Goal: Task Accomplishment & Management: Manage account settings

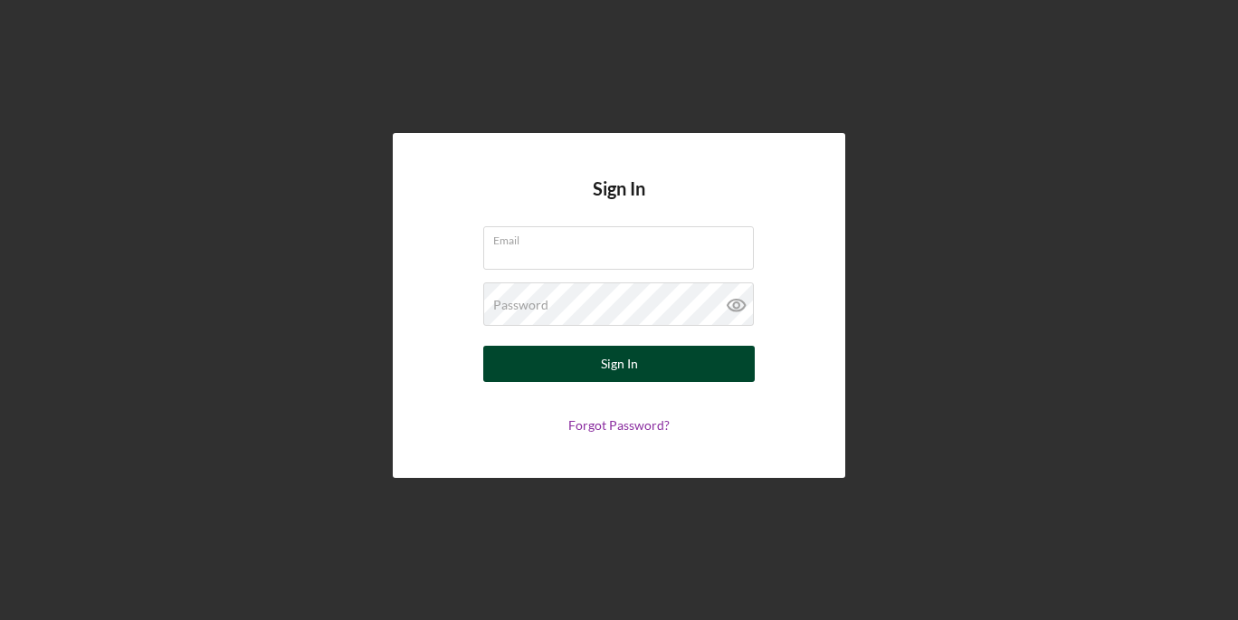
type input "[EMAIL_ADDRESS][DOMAIN_NAME]"
click at [694, 376] on button "Sign In" at bounding box center [618, 364] width 271 height 36
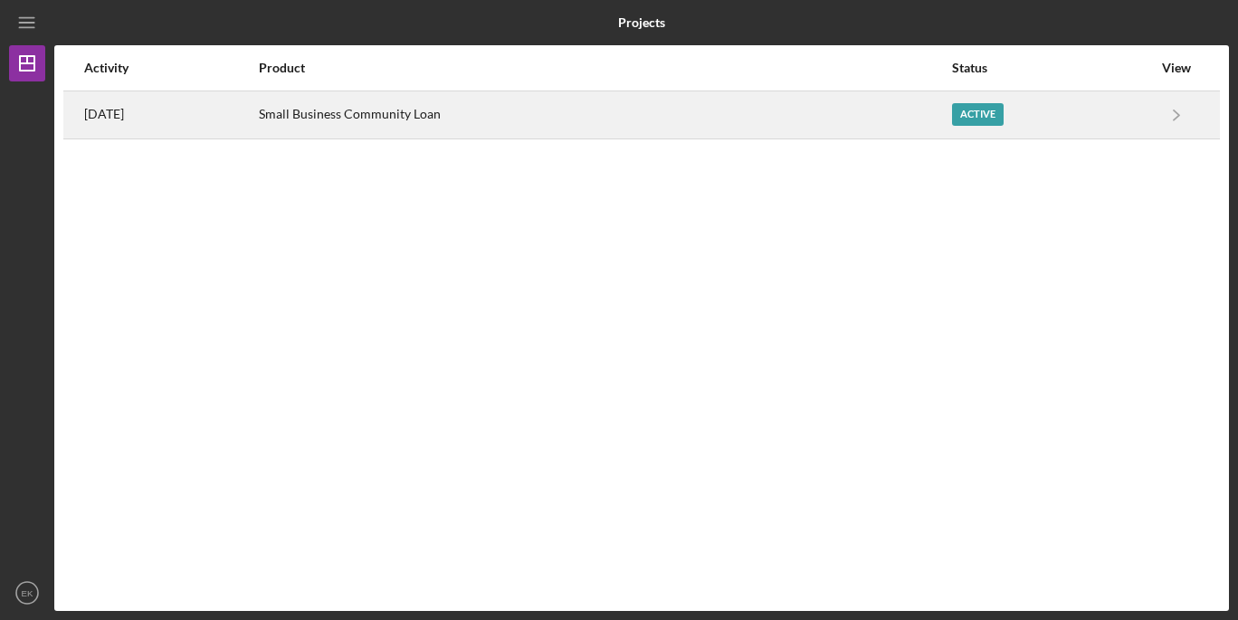
click at [959, 116] on div "Active" at bounding box center [978, 114] width 52 height 23
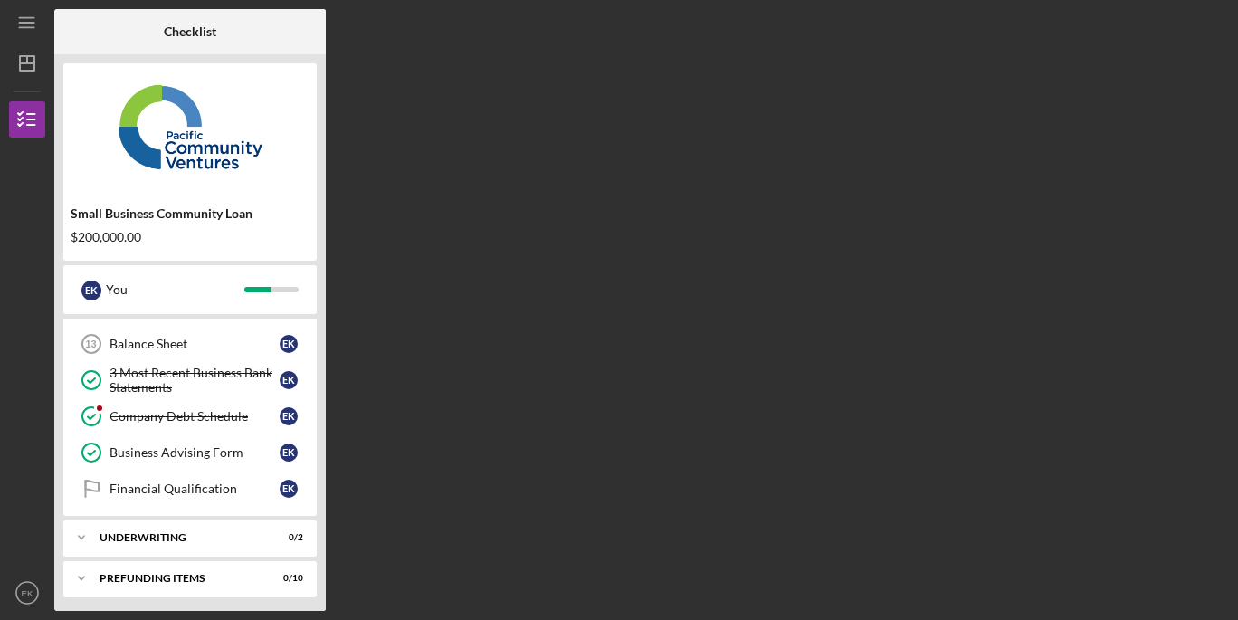
scroll to position [365, 0]
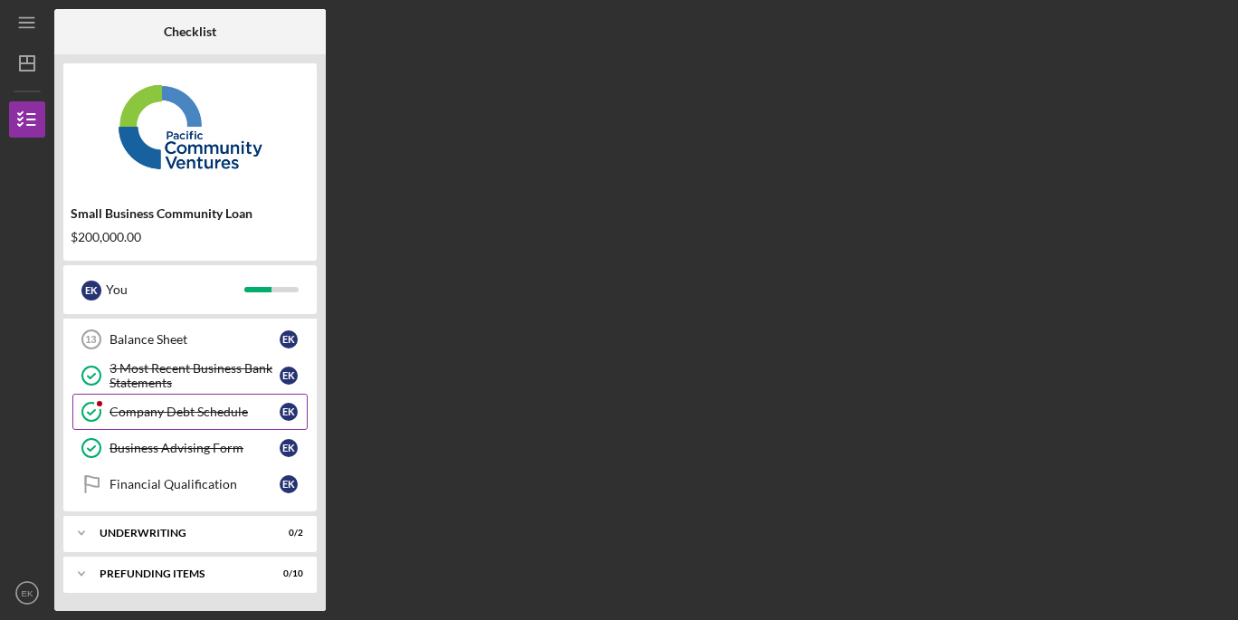
click at [140, 416] on div "Company Debt Schedule" at bounding box center [194, 412] width 170 height 14
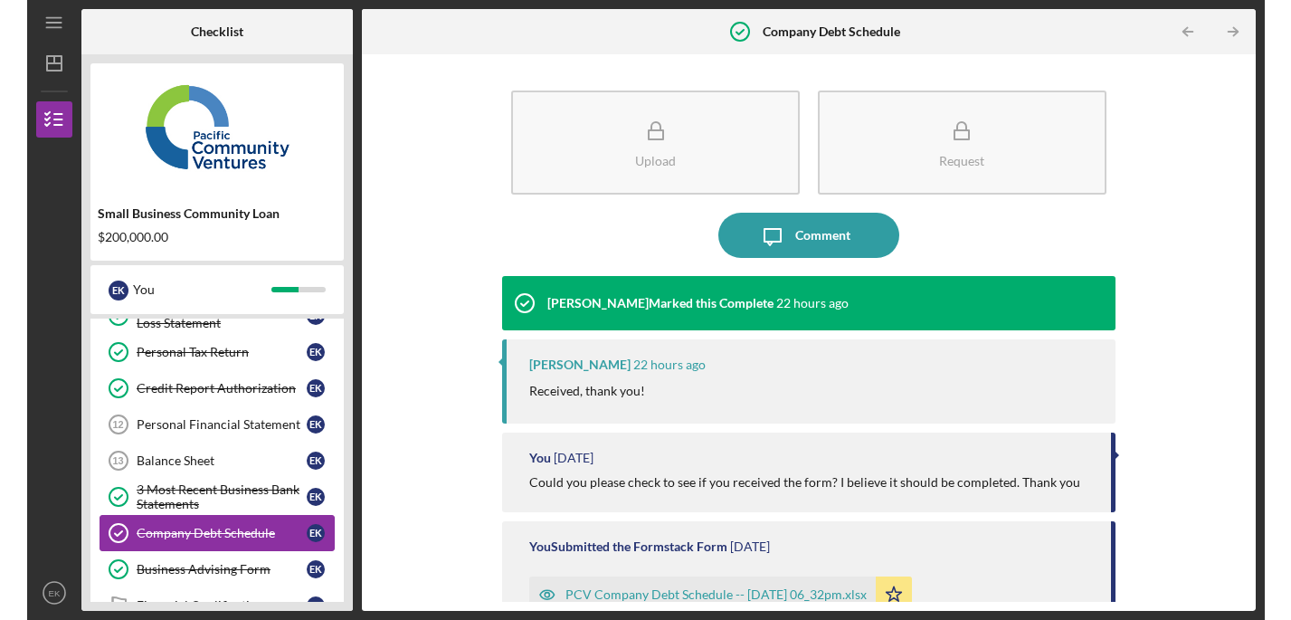
scroll to position [224, 0]
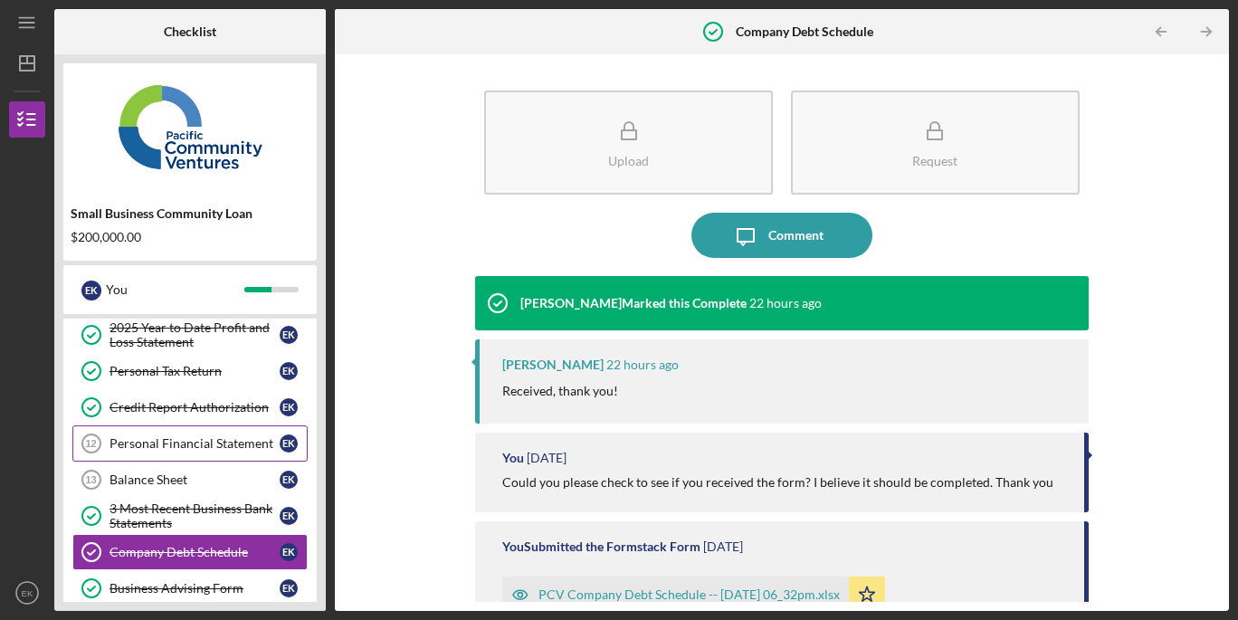
click at [147, 444] on div "Personal Financial Statement" at bounding box center [194, 443] width 170 height 14
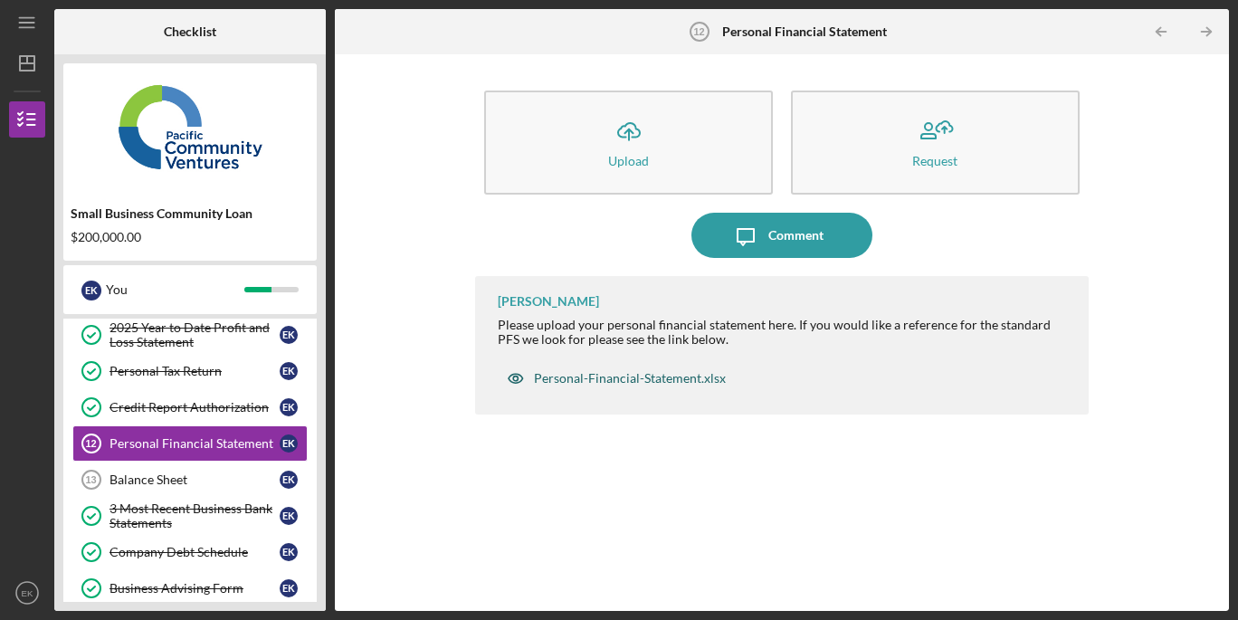
click at [593, 377] on div "Personal-Financial-Statement.xlsx" at bounding box center [630, 378] width 192 height 14
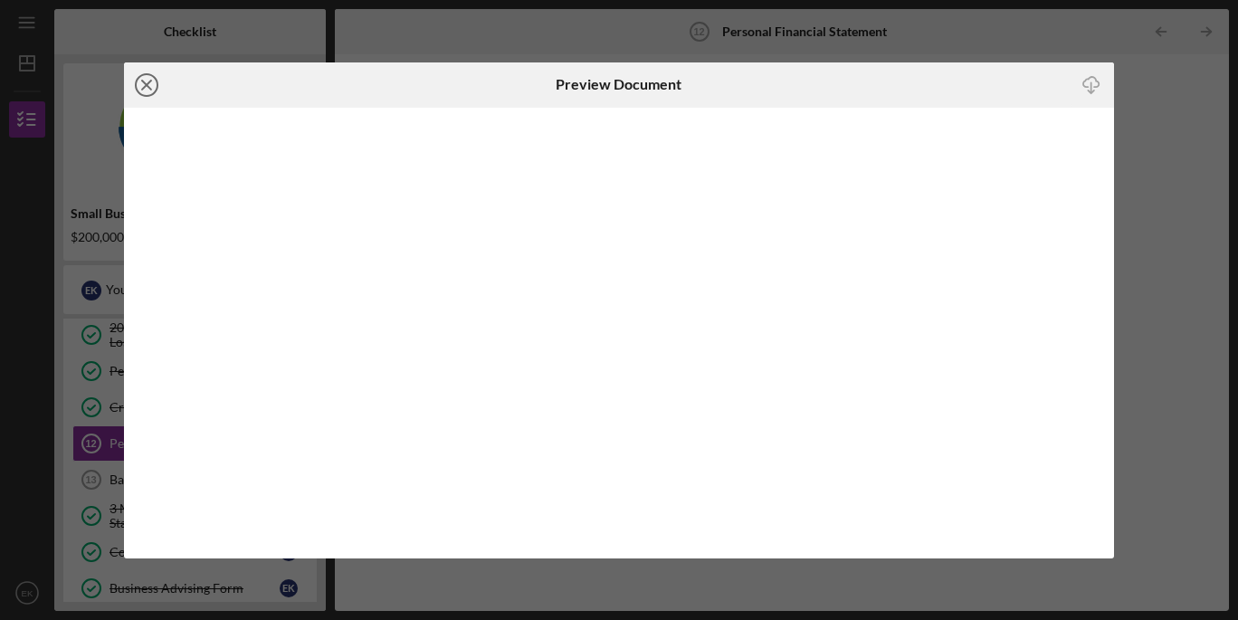
click at [145, 87] on icon "Icon/Close" at bounding box center [146, 84] width 45 height 45
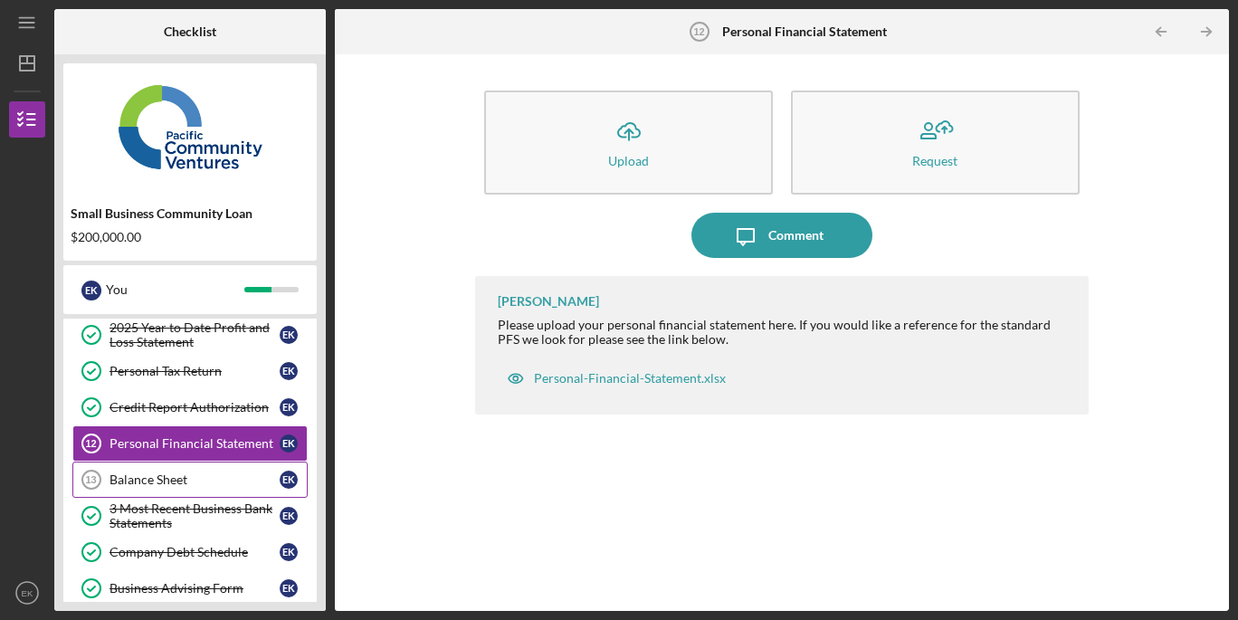
click at [143, 467] on link "Balance Sheet 13 Balance Sheet E K" at bounding box center [189, 480] width 235 height 36
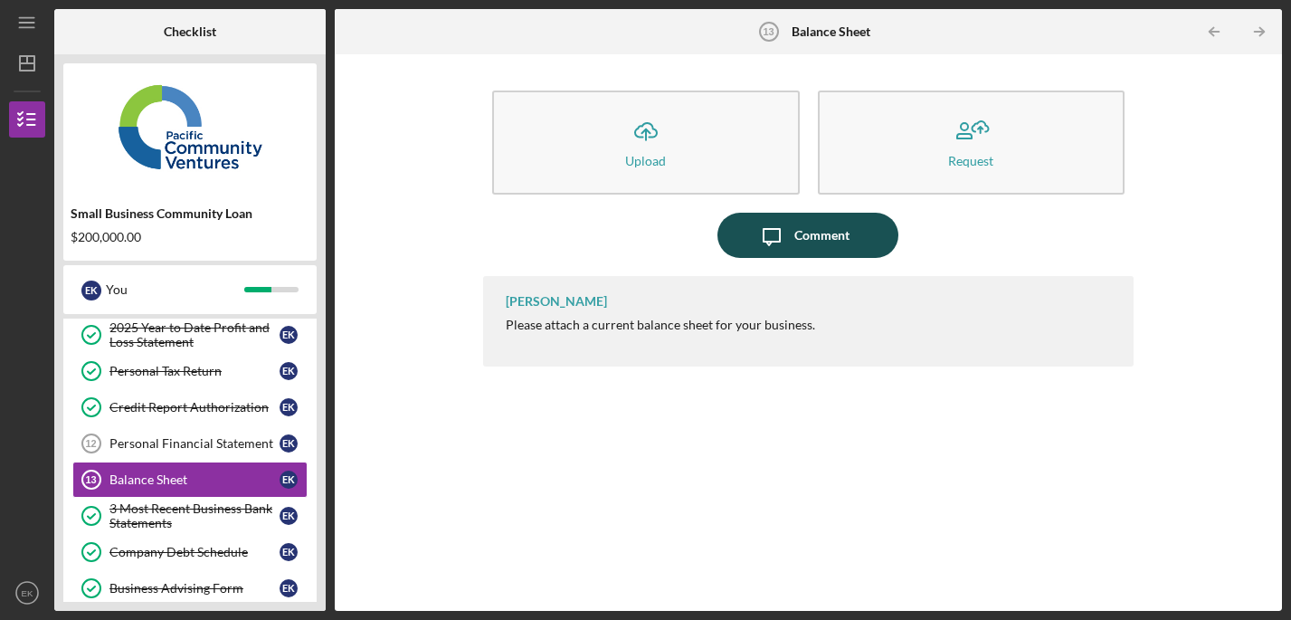
click at [787, 237] on icon "Icon/Message" at bounding box center [771, 235] width 45 height 45
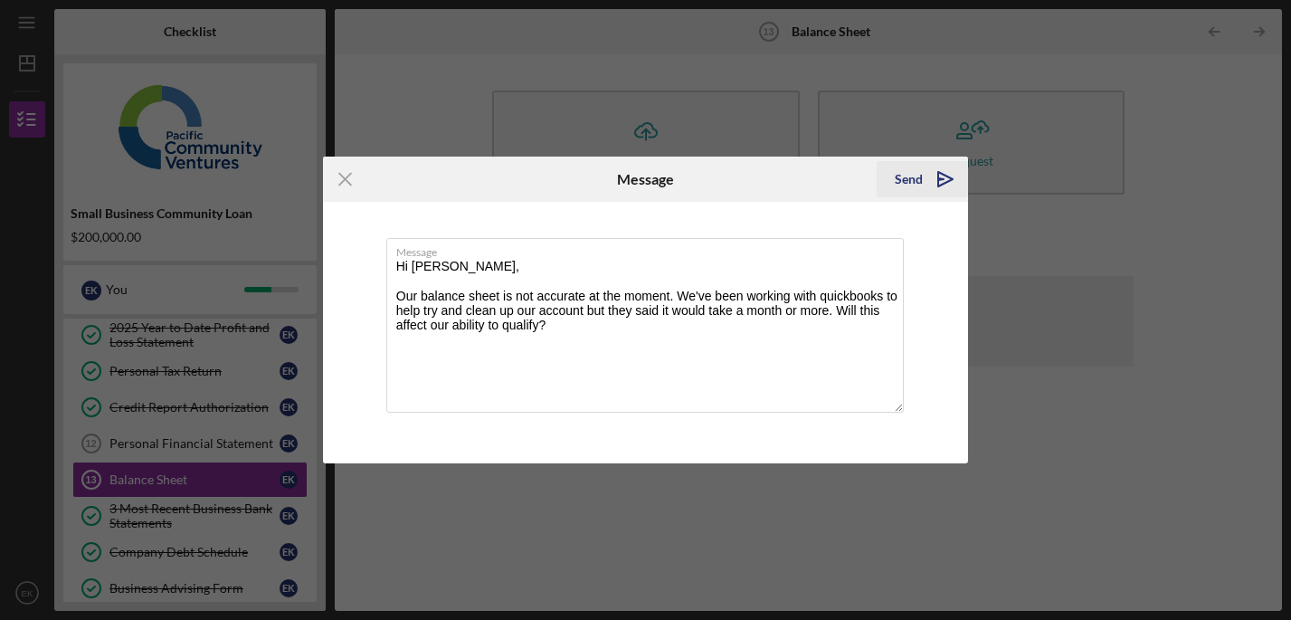
type textarea "Hi [PERSON_NAME], Our balance sheet is not accurate at the moment. We've been w…"
click at [925, 182] on icon "Icon/icon-invite-send" at bounding box center [945, 179] width 45 height 45
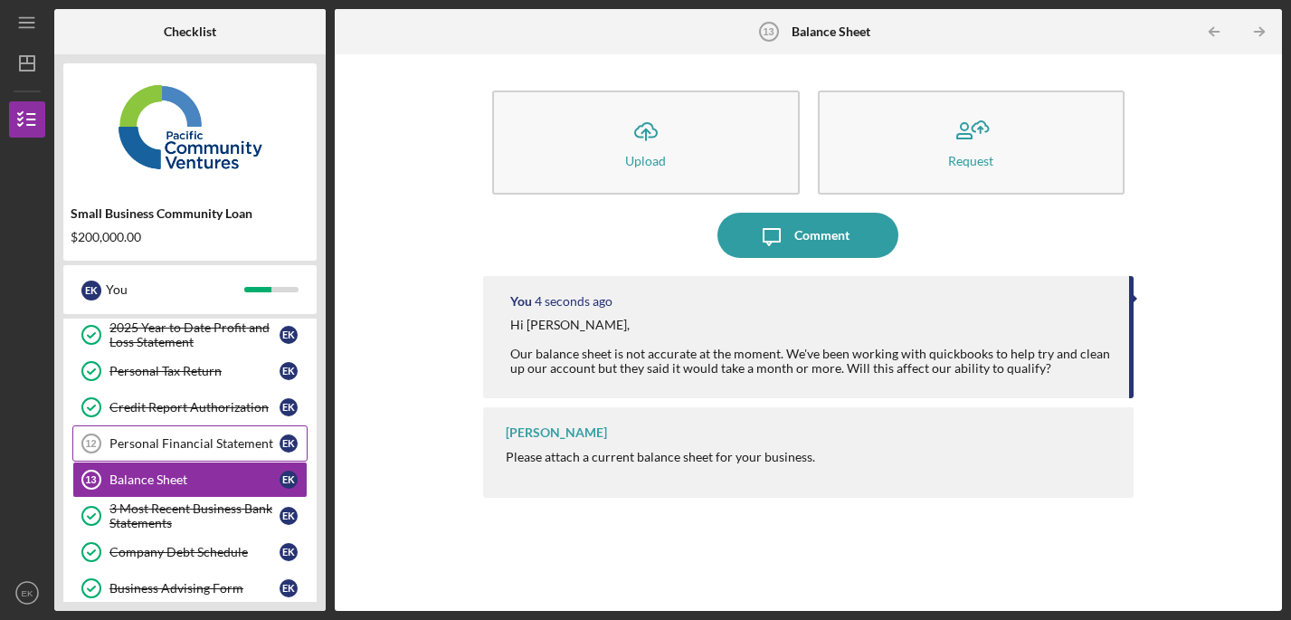
click at [198, 434] on link "Personal Financial Statement 12 Personal Financial Statement E K" at bounding box center [189, 443] width 235 height 36
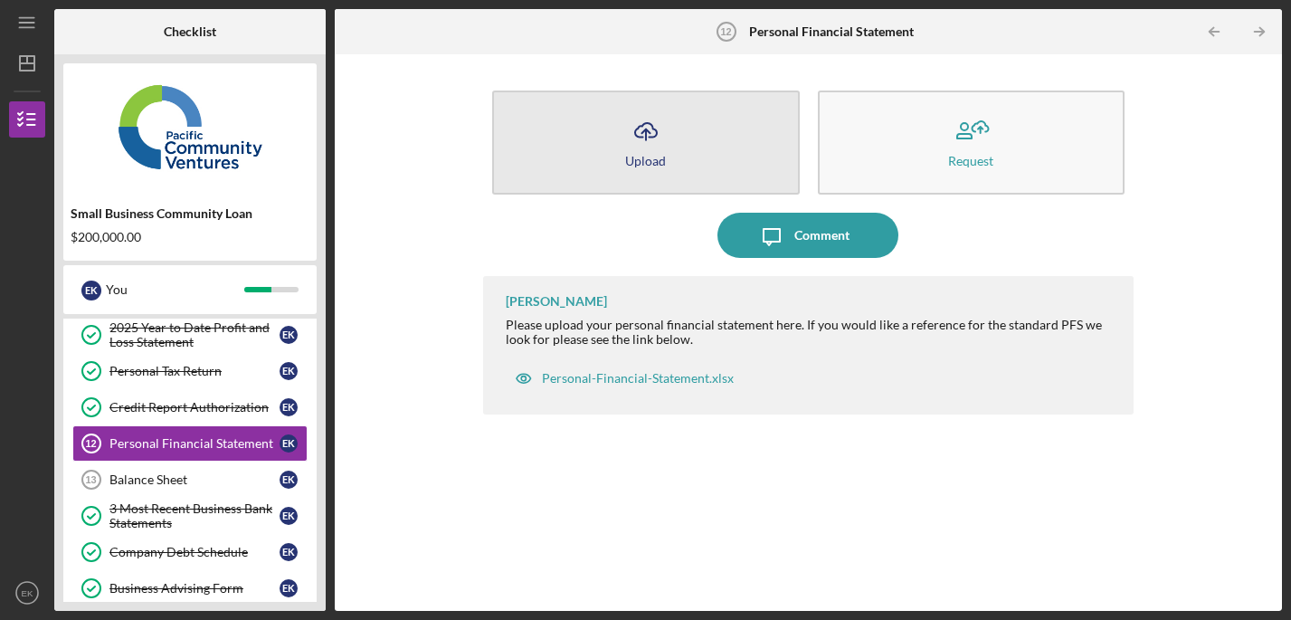
click at [649, 167] on div "Upload" at bounding box center [645, 161] width 41 height 14
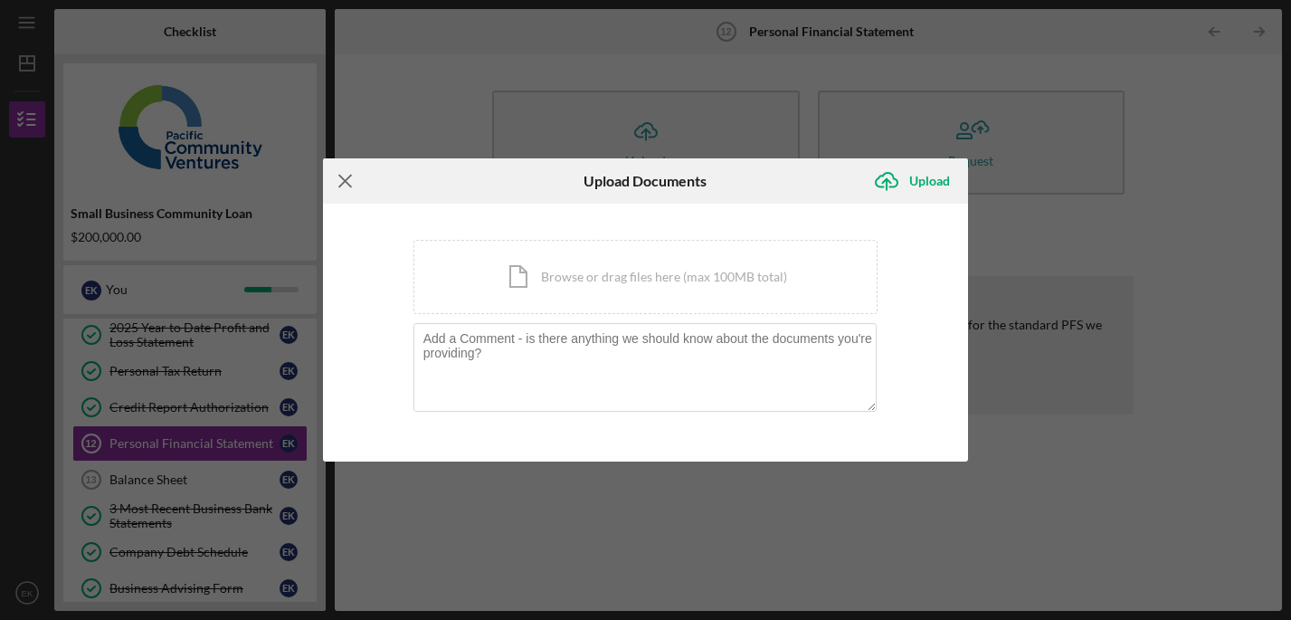
click at [341, 173] on icon "Icon/Menu Close" at bounding box center [345, 180] width 45 height 45
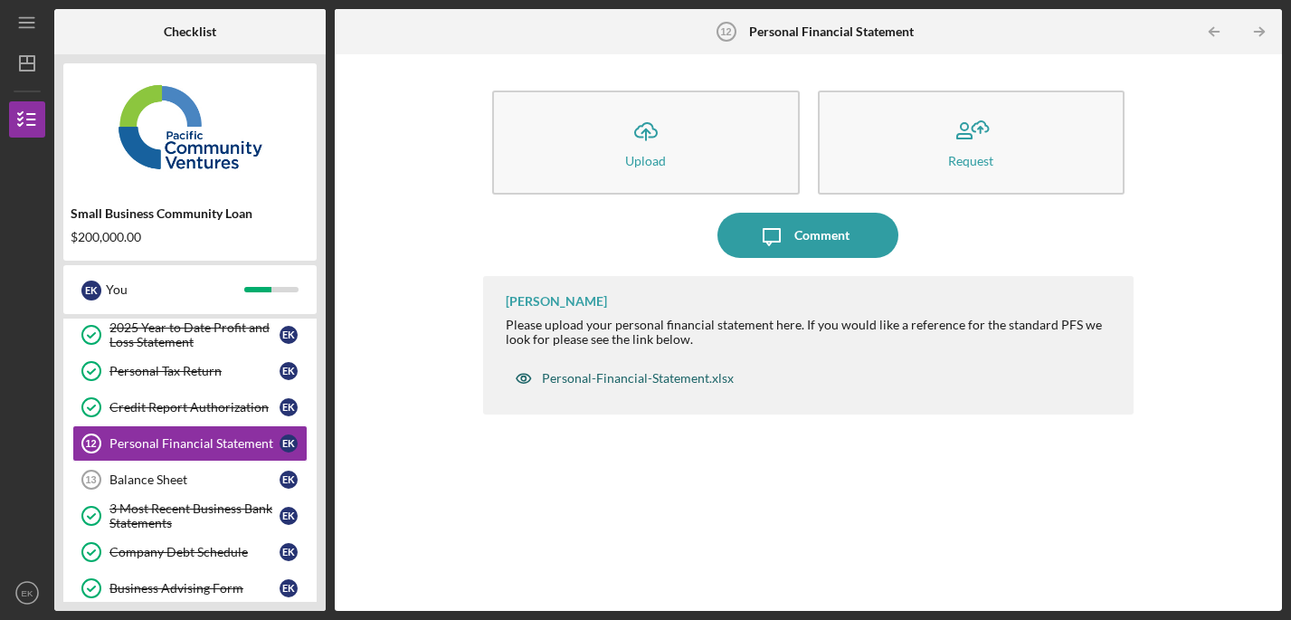
click at [673, 376] on div "Personal-Financial-Statement.xlsx" at bounding box center [638, 378] width 192 height 14
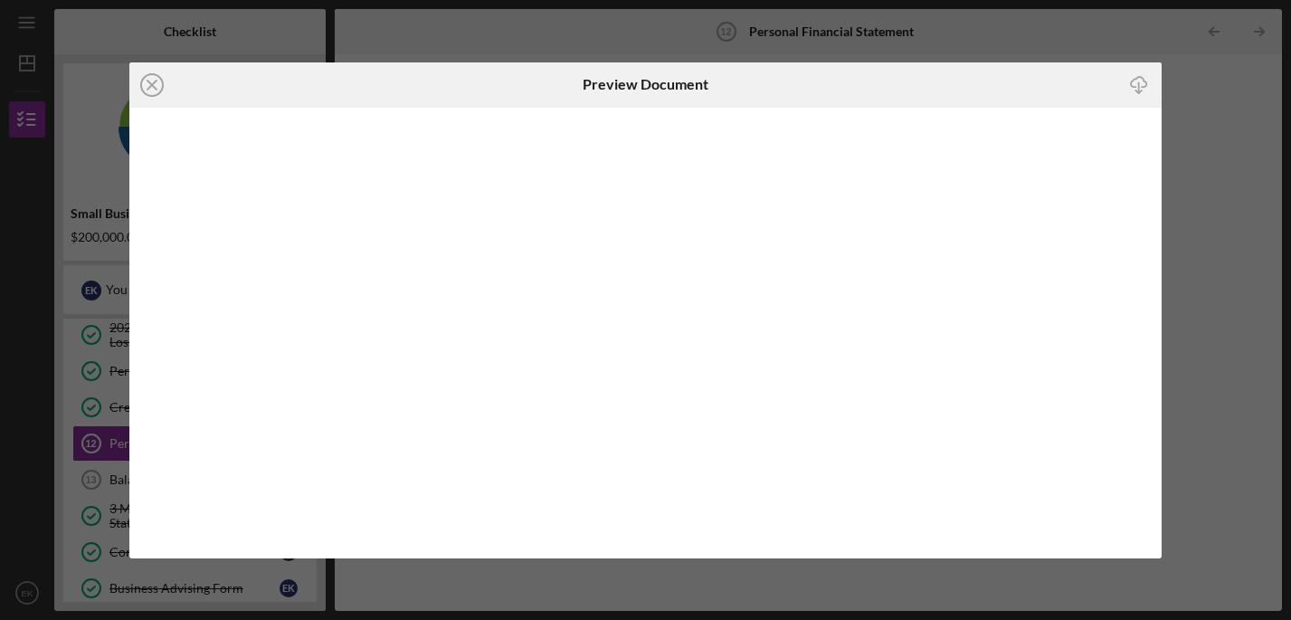
click at [1140, 83] on icon "Icon/Download" at bounding box center [1139, 84] width 41 height 41
